Goal: Task Accomplishment & Management: Complete application form

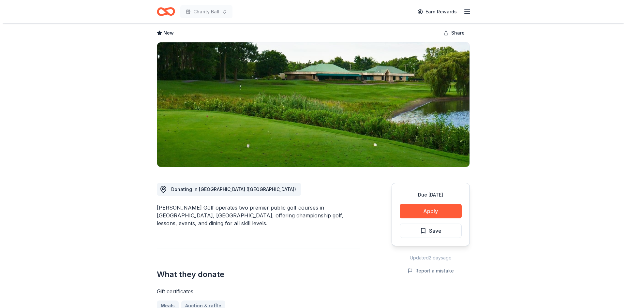
scroll to position [163, 0]
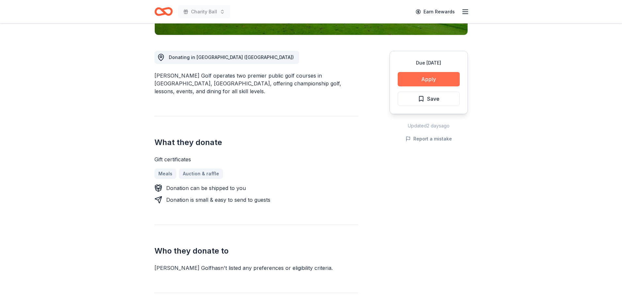
click at [432, 80] on button "Apply" at bounding box center [428, 79] width 62 height 14
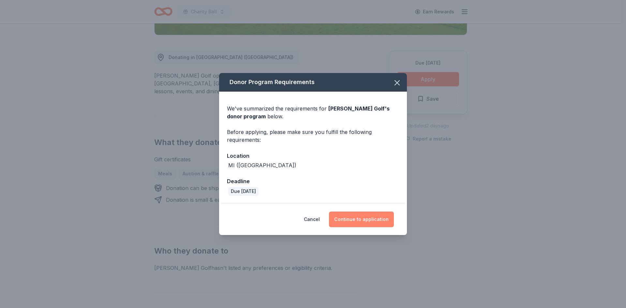
click at [359, 219] on button "Continue to application" at bounding box center [361, 220] width 65 height 16
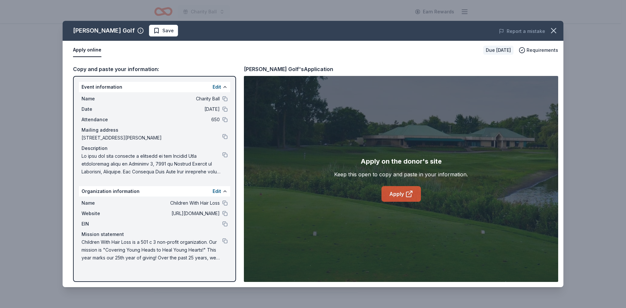
click at [403, 194] on link "Apply" at bounding box center [401, 194] width 39 height 16
click at [352, 55] on div "Apply online" at bounding box center [275, 50] width 405 height 14
click at [400, 197] on link "Apply" at bounding box center [401, 194] width 39 height 16
click at [225, 240] on button at bounding box center [225, 241] width 5 height 5
click at [224, 270] on div "Event information Edit Name Charity Ball Date 11/08/25 Attendance 650 Mailing a…" at bounding box center [154, 179] width 163 height 206
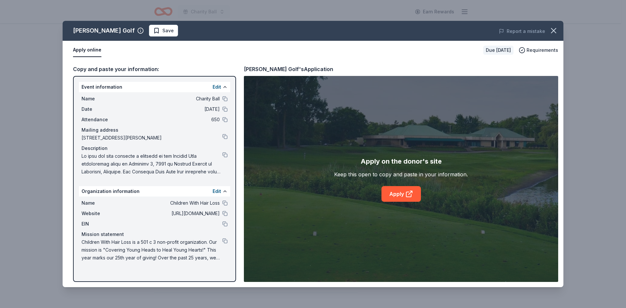
click at [83, 49] on button "Apply online" at bounding box center [87, 50] width 28 height 14
click at [436, 60] on div "Copy and paste your information: Event information Edit Name Charity Ball Date …" at bounding box center [313, 174] width 501 height 228
click at [392, 192] on link "Apply" at bounding box center [401, 194] width 39 height 16
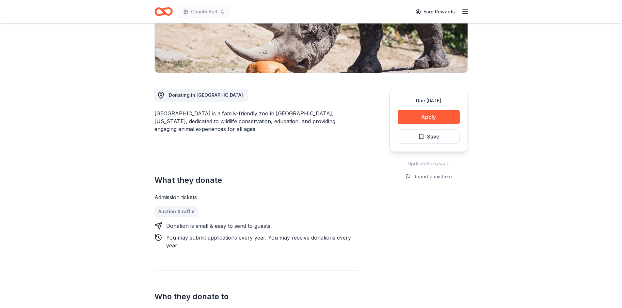
scroll to position [131, 0]
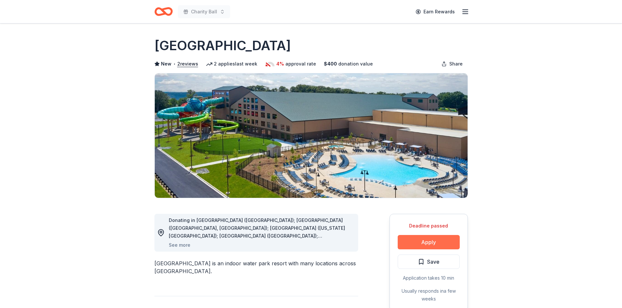
click at [422, 240] on button "Apply" at bounding box center [428, 242] width 62 height 14
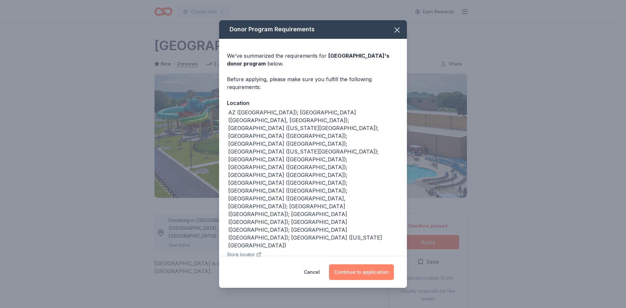
click at [383, 265] on button "Continue to application" at bounding box center [361, 273] width 65 height 16
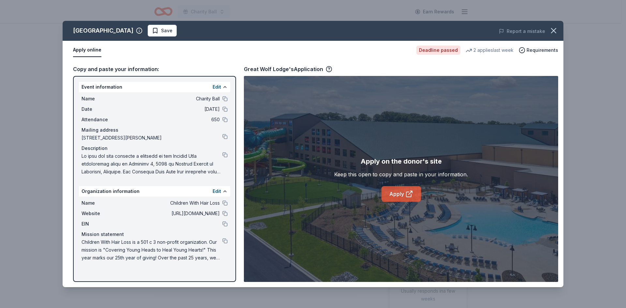
click at [395, 193] on link "Apply" at bounding box center [401, 194] width 39 height 16
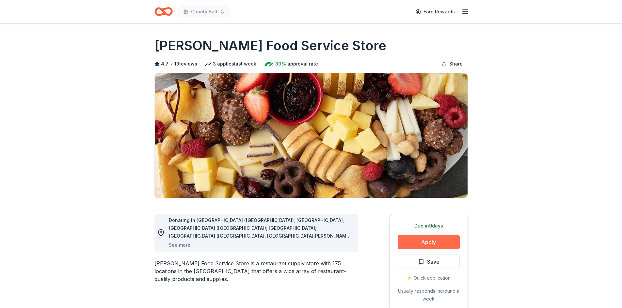
click at [437, 240] on button "Apply" at bounding box center [428, 242] width 62 height 14
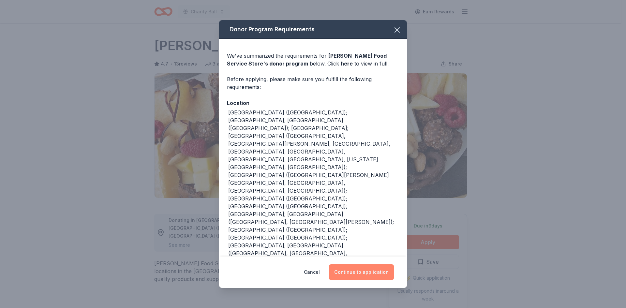
click at [363, 270] on button "Continue to application" at bounding box center [361, 273] width 65 height 16
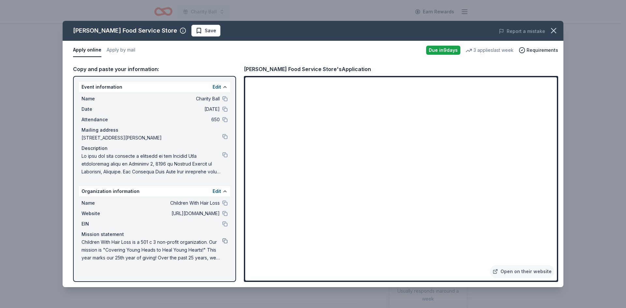
click at [225, 241] on button at bounding box center [225, 241] width 5 height 5
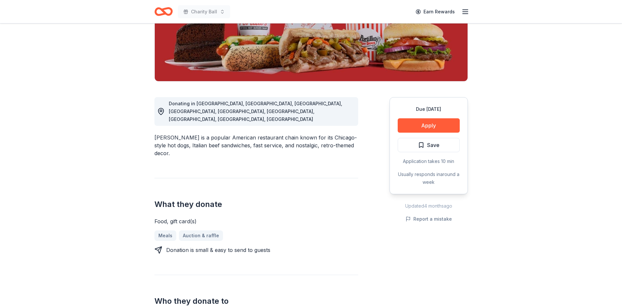
scroll to position [131, 0]
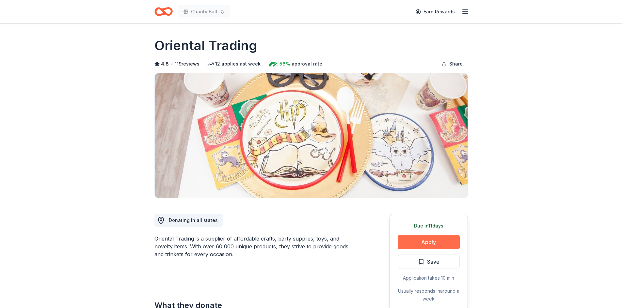
click at [416, 241] on button "Apply" at bounding box center [428, 242] width 62 height 14
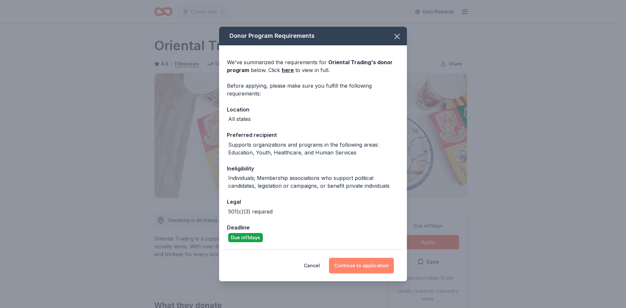
click at [353, 266] on button "Continue to application" at bounding box center [361, 266] width 65 height 16
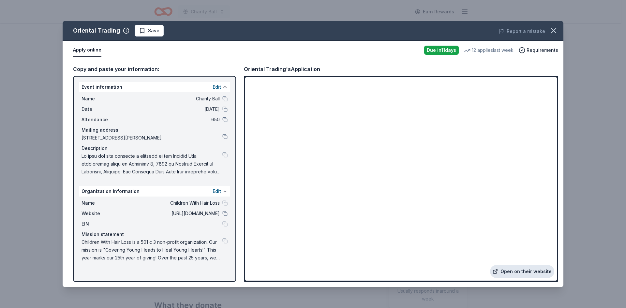
click at [515, 270] on link "Open on their website" at bounding box center [522, 271] width 64 height 13
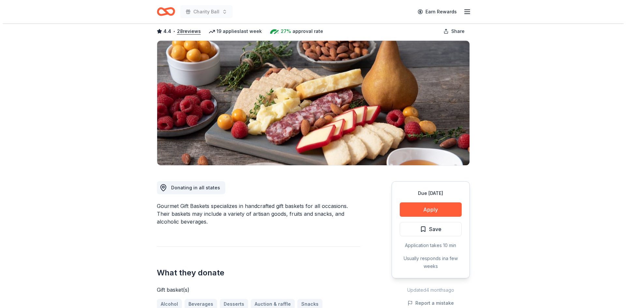
scroll to position [196, 0]
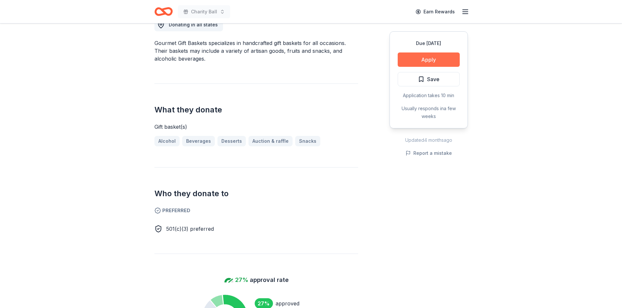
click at [425, 57] on button "Apply" at bounding box center [428, 60] width 62 height 14
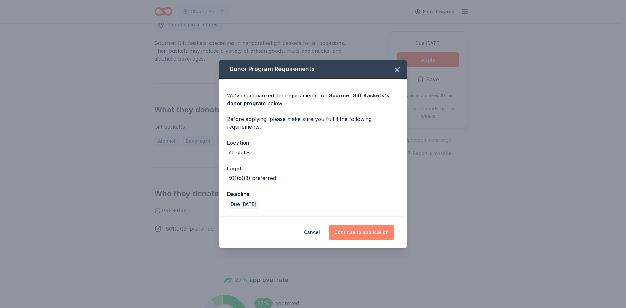
click at [354, 236] on button "Continue to application" at bounding box center [361, 233] width 65 height 16
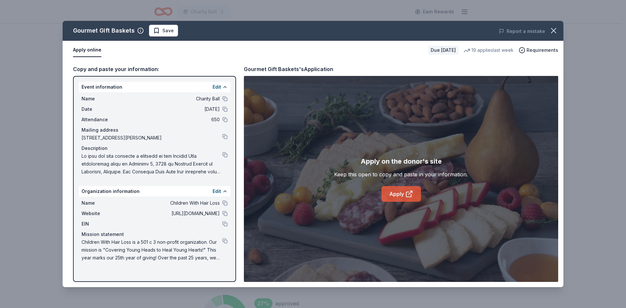
click at [402, 193] on link "Apply" at bounding box center [401, 194] width 39 height 16
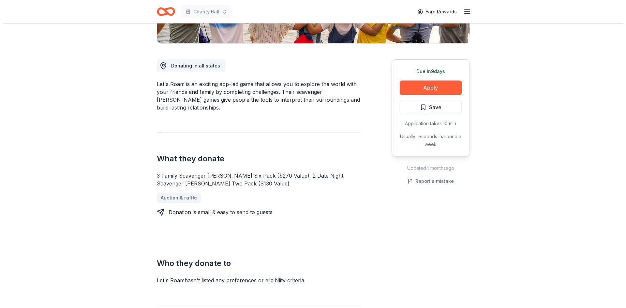
scroll to position [163, 0]
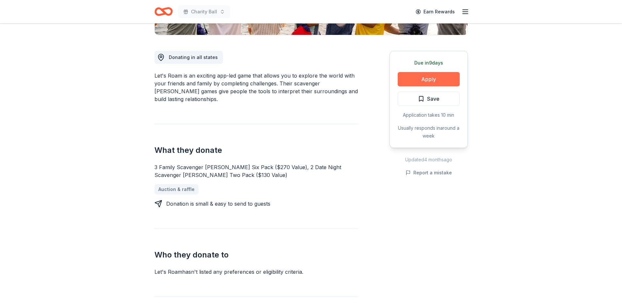
click at [443, 76] on button "Apply" at bounding box center [428, 79] width 62 height 14
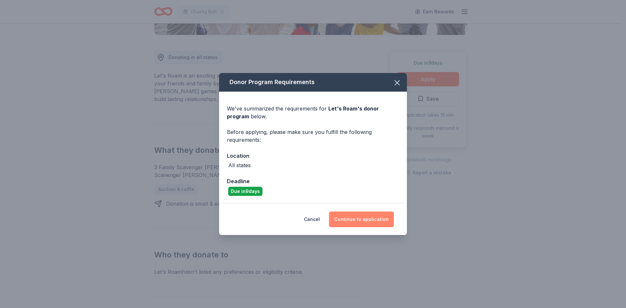
click at [366, 219] on button "Continue to application" at bounding box center [361, 220] width 65 height 16
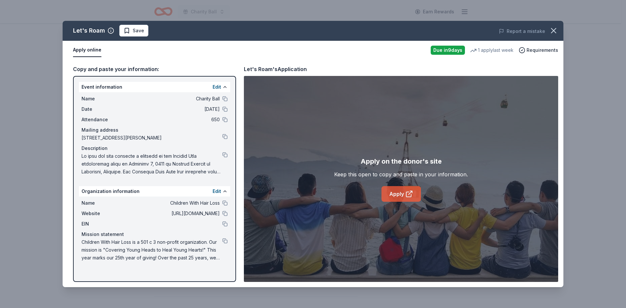
click at [396, 194] on link "Apply" at bounding box center [401, 194] width 39 height 16
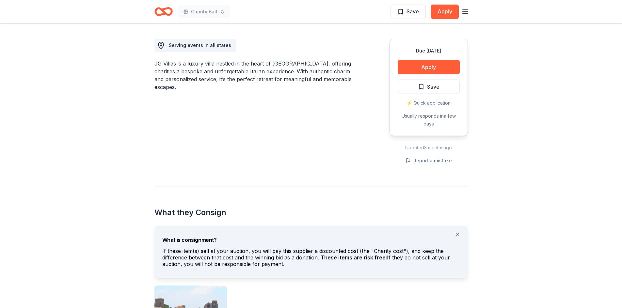
scroll to position [261, 0]
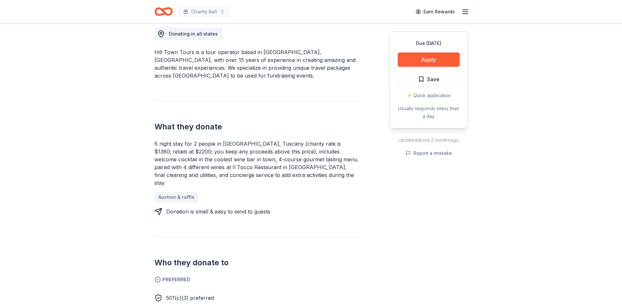
scroll to position [196, 0]
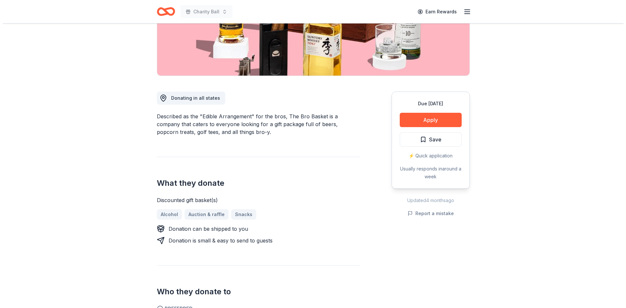
scroll to position [131, 0]
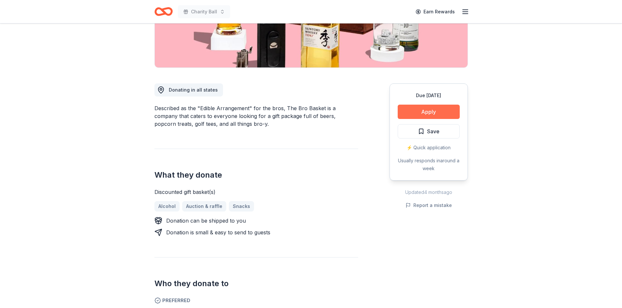
click at [417, 113] on button "Apply" at bounding box center [428, 112] width 62 height 14
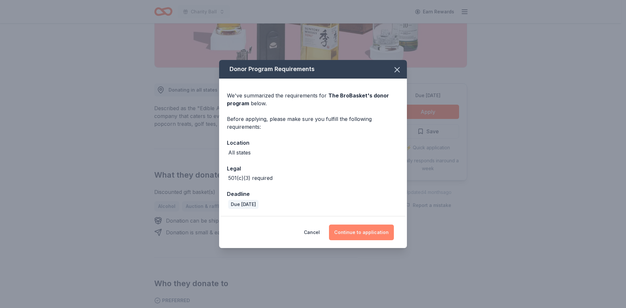
click at [361, 236] on button "Continue to application" at bounding box center [361, 233] width 65 height 16
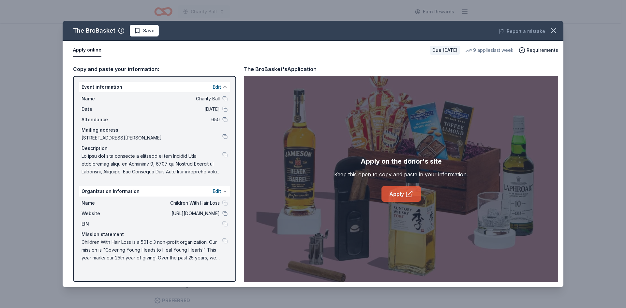
click at [407, 194] on icon at bounding box center [409, 194] width 5 height 5
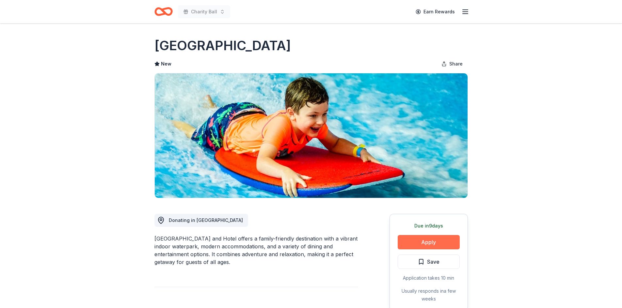
click at [436, 242] on button "Apply" at bounding box center [428, 242] width 62 height 14
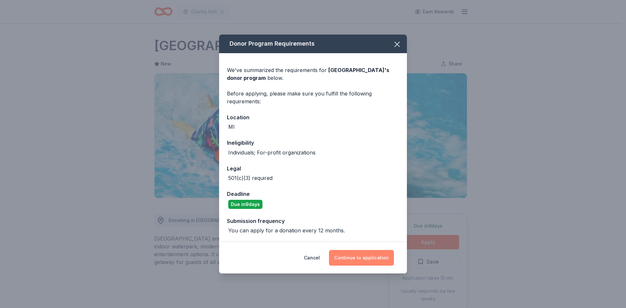
click at [363, 263] on button "Continue to application" at bounding box center [361, 258] width 65 height 16
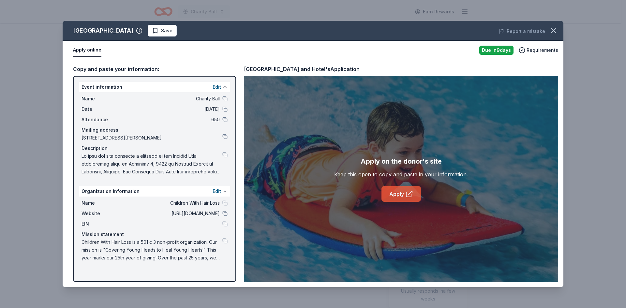
click at [403, 192] on link "Apply" at bounding box center [401, 194] width 39 height 16
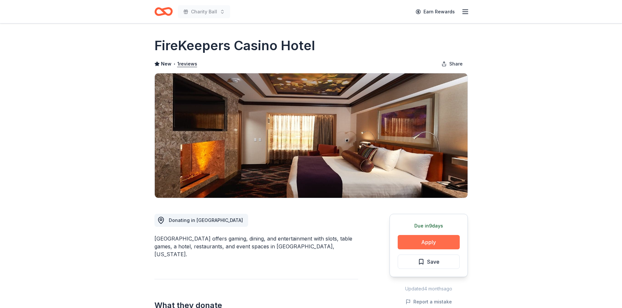
click at [432, 241] on button "Apply" at bounding box center [428, 242] width 62 height 14
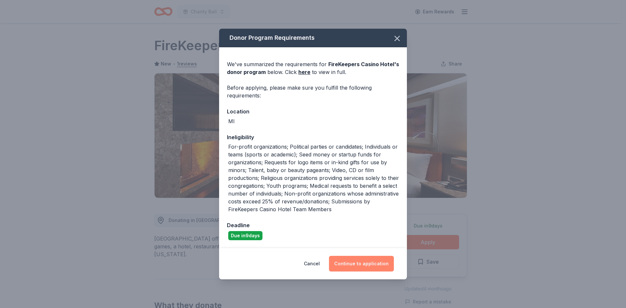
click at [363, 265] on button "Continue to application" at bounding box center [361, 264] width 65 height 16
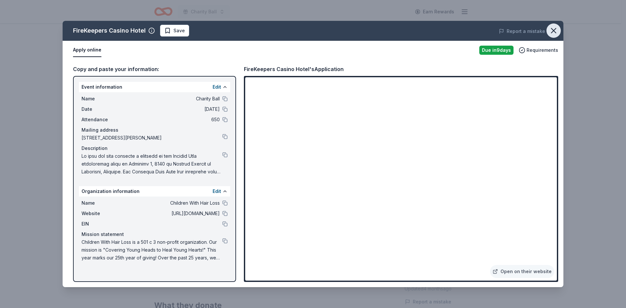
click at [554, 33] on icon "button" at bounding box center [553, 30] width 9 height 9
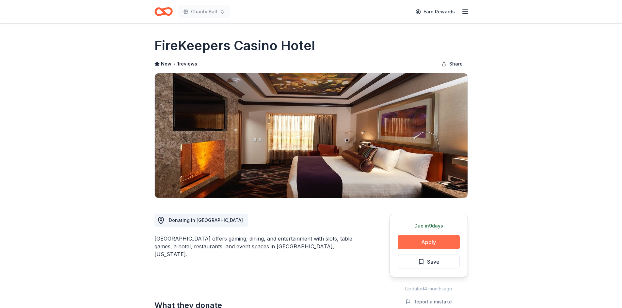
click at [435, 245] on button "Apply" at bounding box center [428, 242] width 62 height 14
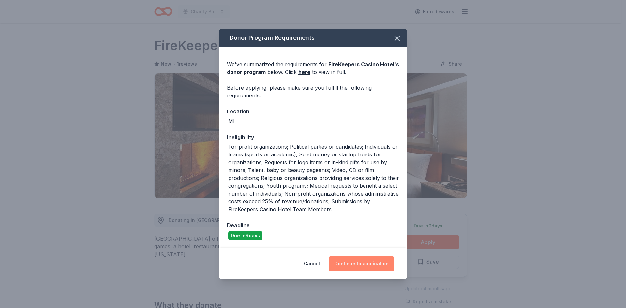
click at [367, 264] on button "Continue to application" at bounding box center [361, 264] width 65 height 16
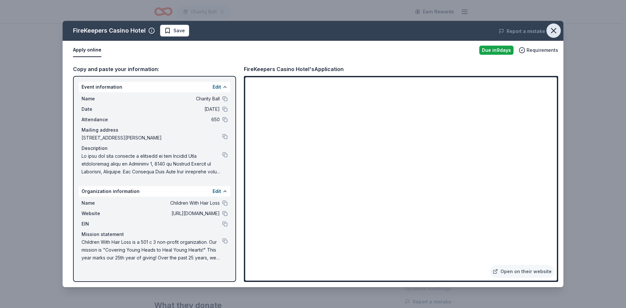
click at [551, 32] on icon "button" at bounding box center [553, 30] width 9 height 9
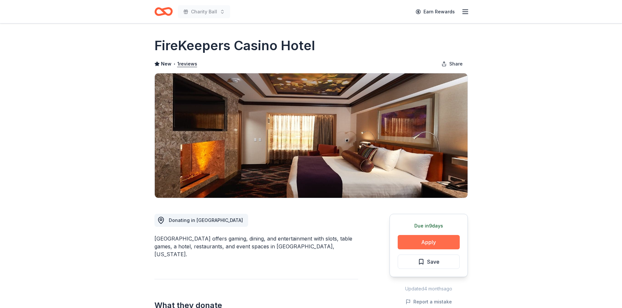
click at [447, 242] on button "Apply" at bounding box center [428, 242] width 62 height 14
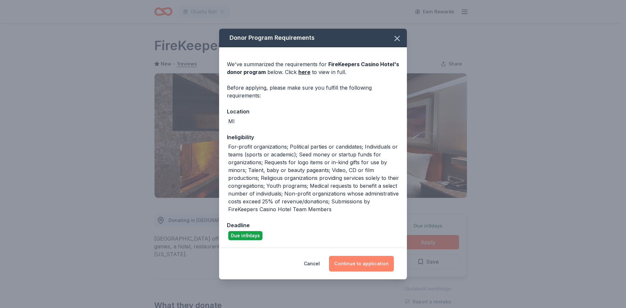
click at [380, 266] on button "Continue to application" at bounding box center [361, 264] width 65 height 16
